Goal: Transaction & Acquisition: Book appointment/travel/reservation

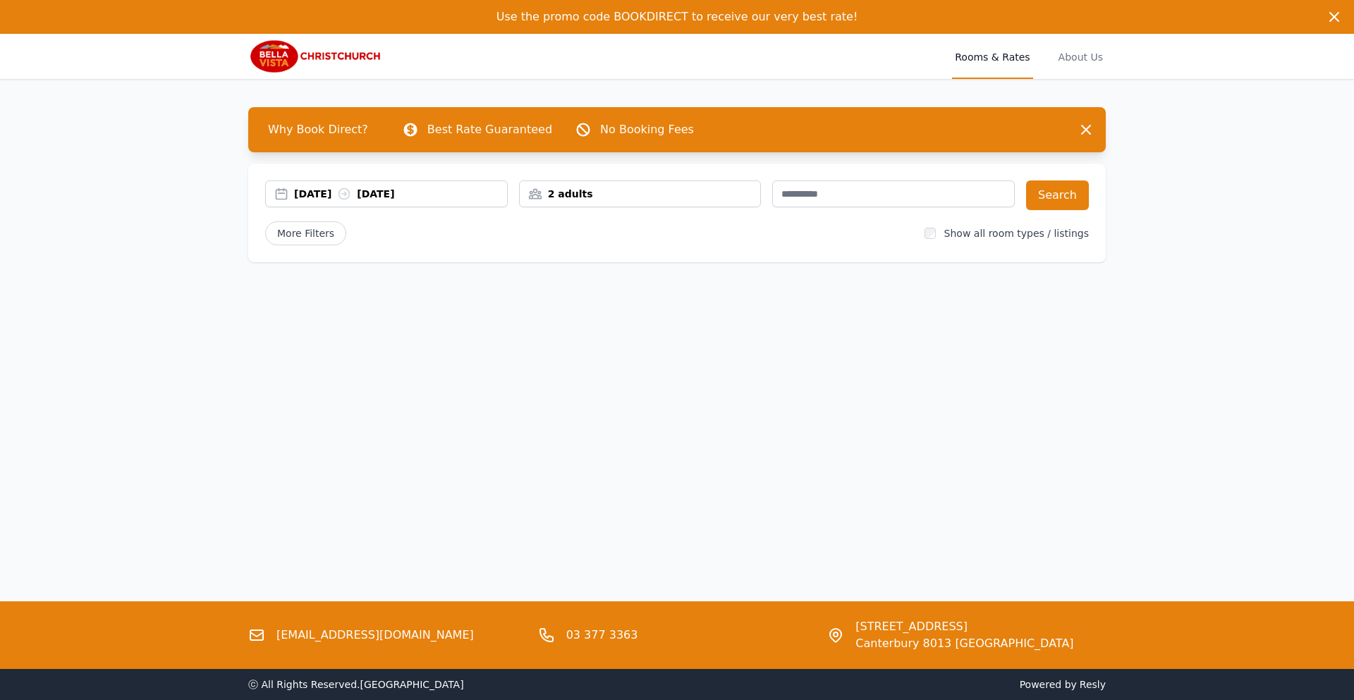
click at [281, 197] on div "[DATE] [DATE]" at bounding box center [386, 194] width 241 height 14
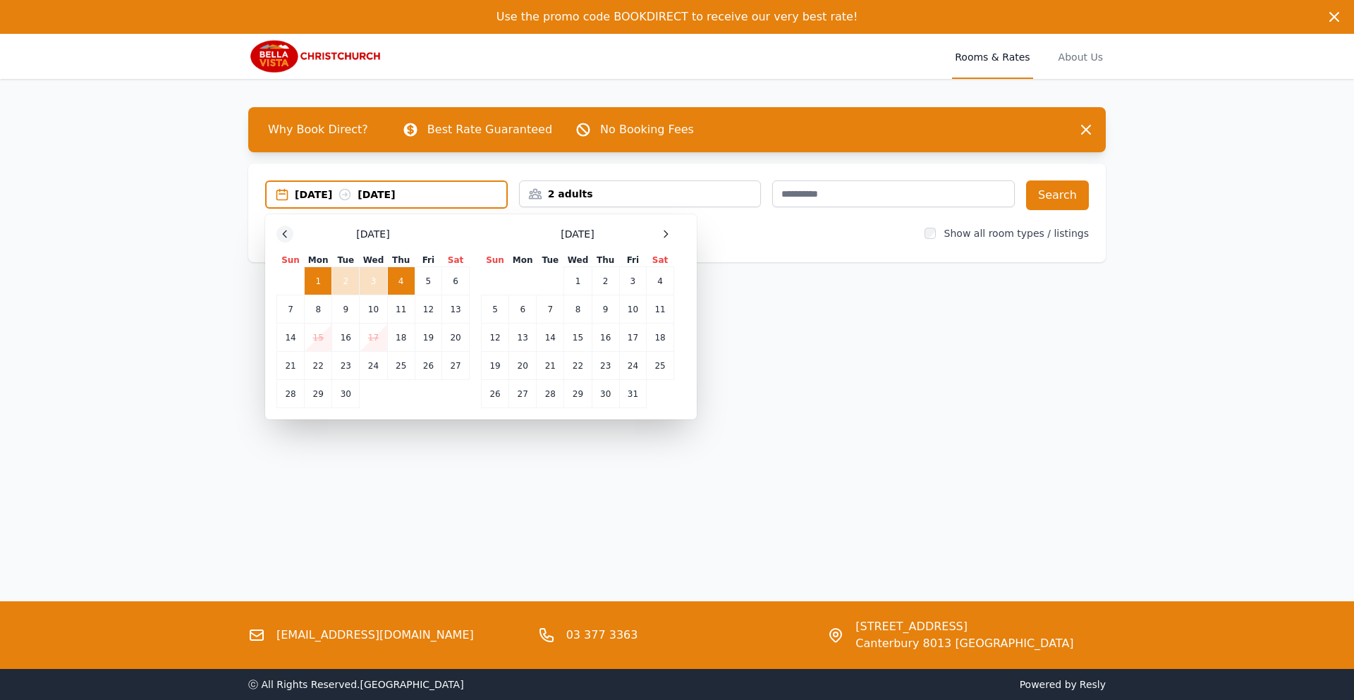
click at [284, 239] on icon at bounding box center [284, 234] width 11 height 11
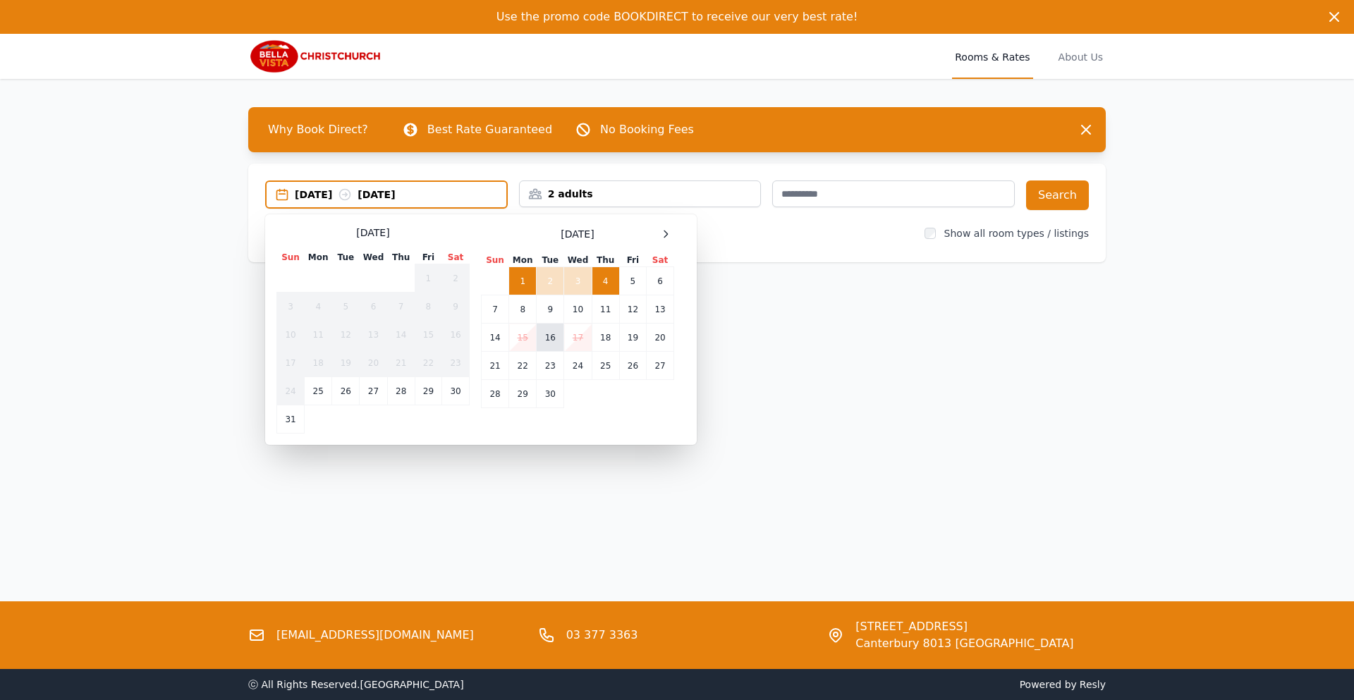
click at [549, 335] on td "16" at bounding box center [551, 338] width 28 height 28
click at [576, 337] on td "17" at bounding box center [578, 338] width 28 height 28
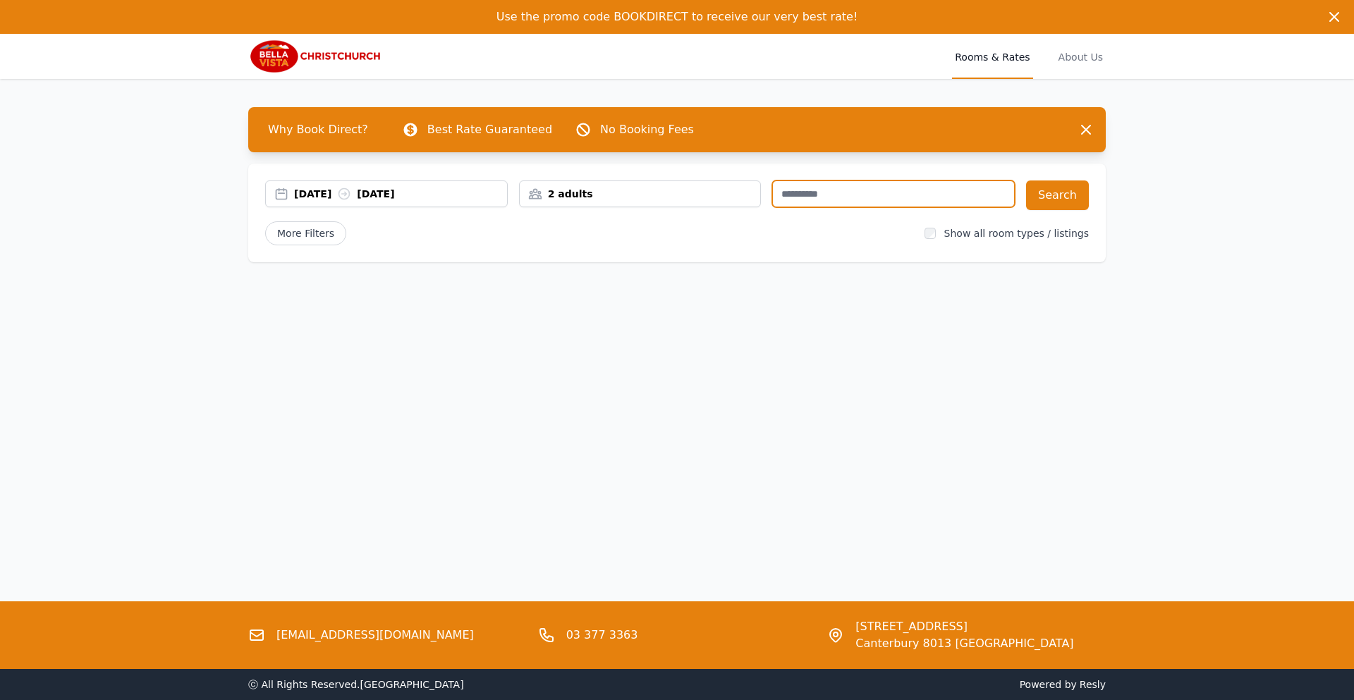
click at [859, 199] on input "text" at bounding box center [893, 194] width 243 height 27
type input "****"
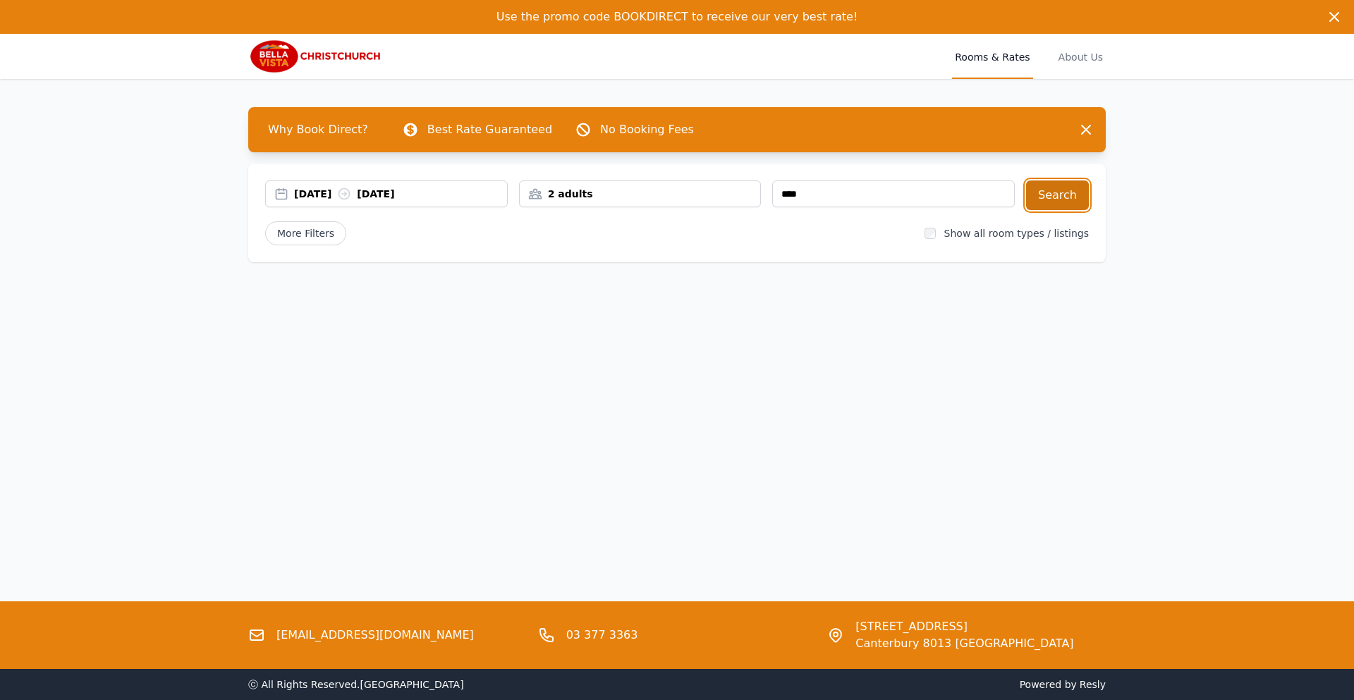
click at [1054, 200] on button "Search" at bounding box center [1057, 196] width 63 height 30
click at [284, 191] on div "[DATE] [DATE]" at bounding box center [386, 194] width 241 height 14
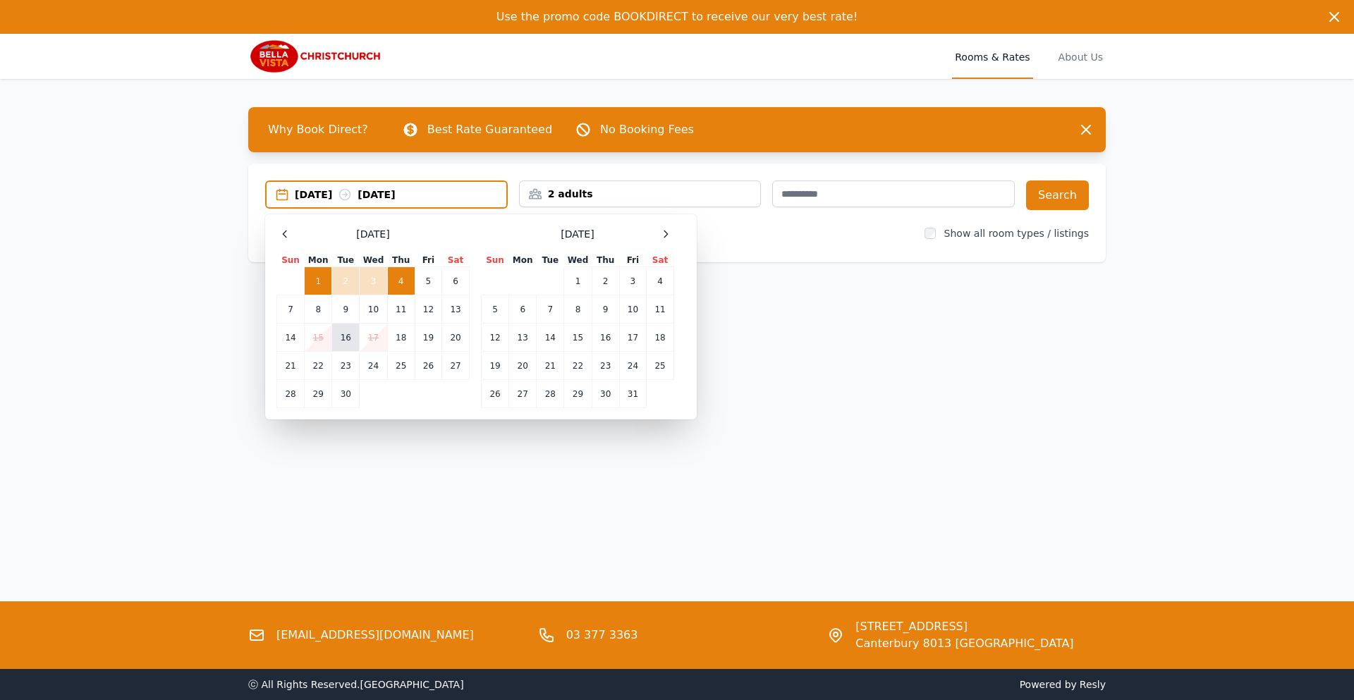
click at [348, 341] on td "16" at bounding box center [346, 338] width 28 height 28
click at [378, 333] on td "17" at bounding box center [374, 338] width 28 height 28
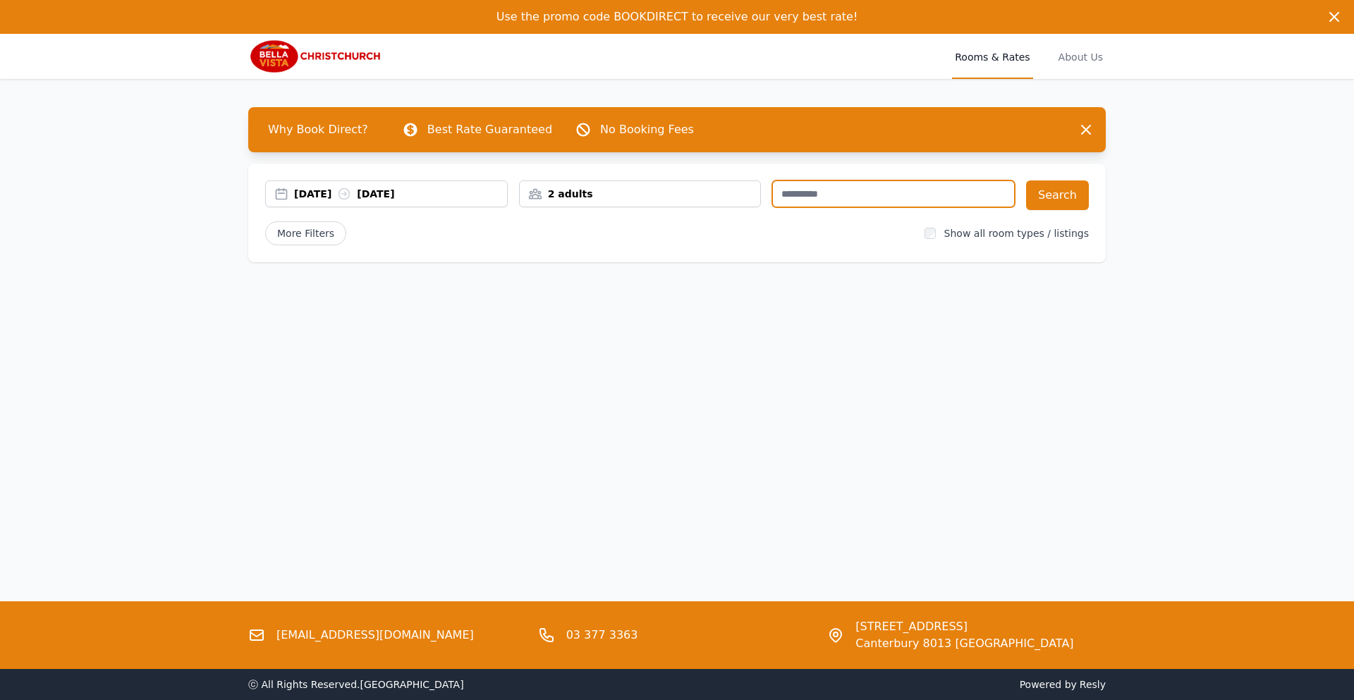
click at [859, 199] on input "text" at bounding box center [893, 194] width 243 height 27
type input "****"
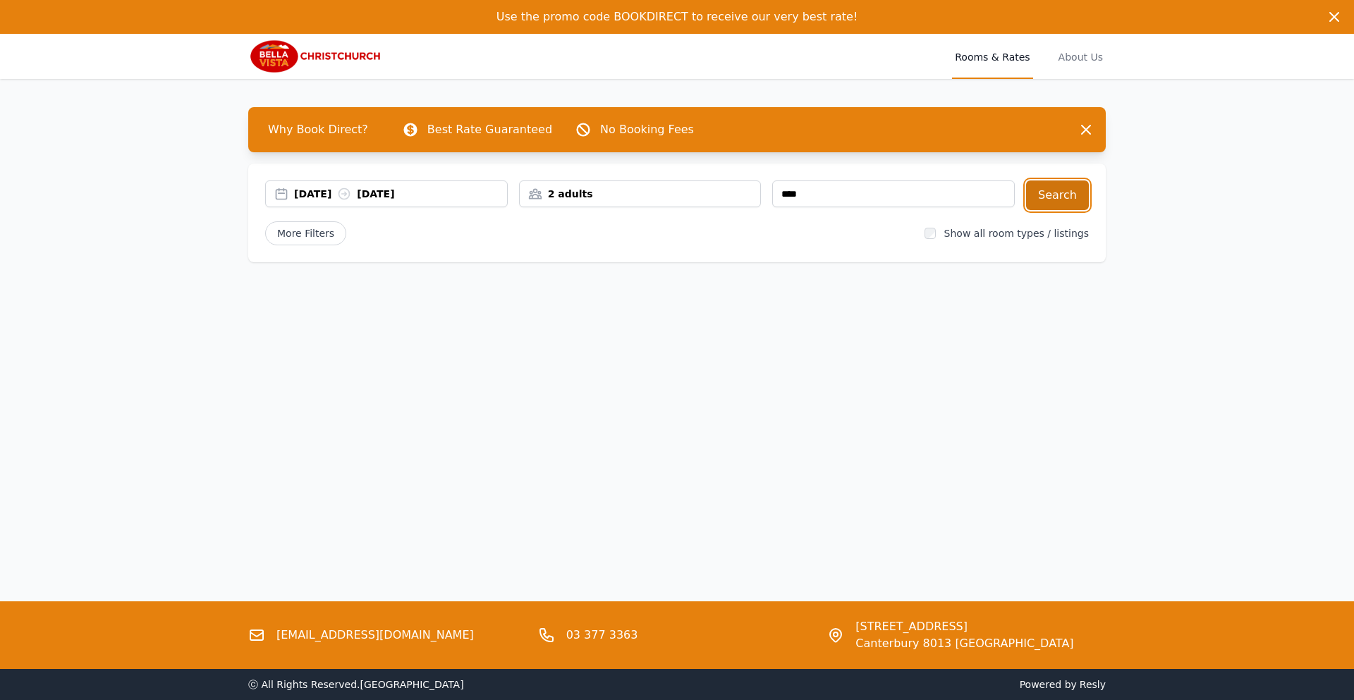
click at [1051, 195] on button "Search" at bounding box center [1057, 196] width 63 height 30
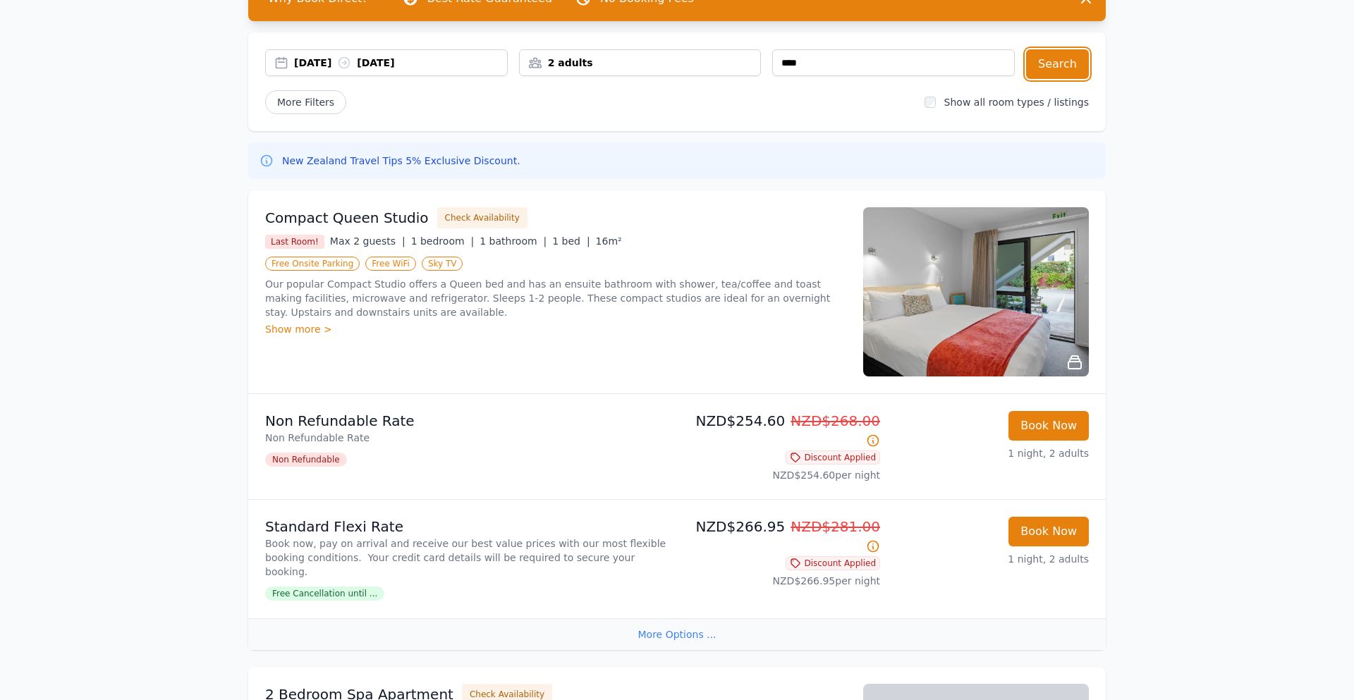
scroll to position [133, 0]
